Goal: Information Seeking & Learning: Learn about a topic

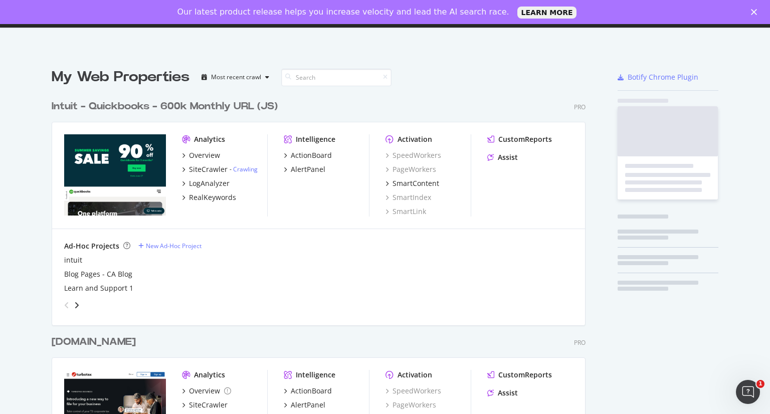
scroll to position [653, 534]
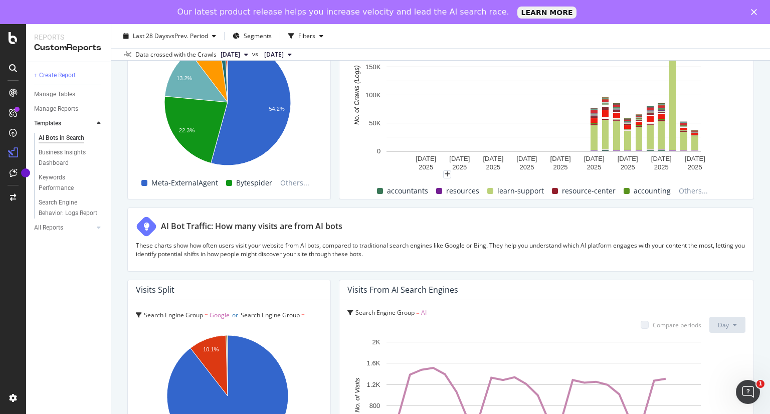
scroll to position [1453, 0]
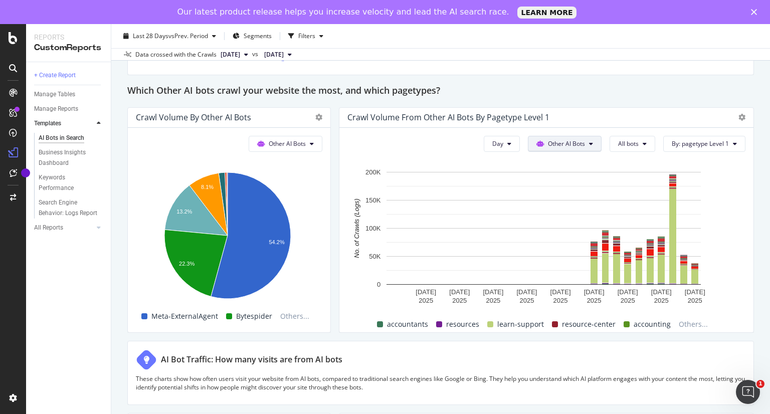
click at [558, 201] on span "OpenAI" at bounding box center [565, 199] width 39 height 9
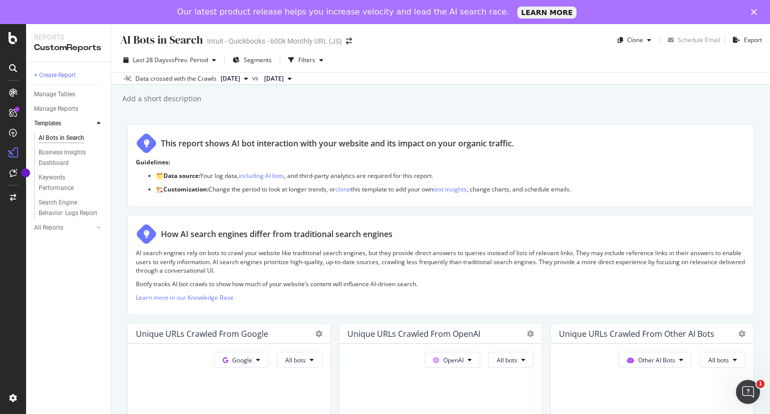
scroll to position [150, 0]
